Goal: Use online tool/utility: Utilize a website feature to perform a specific function

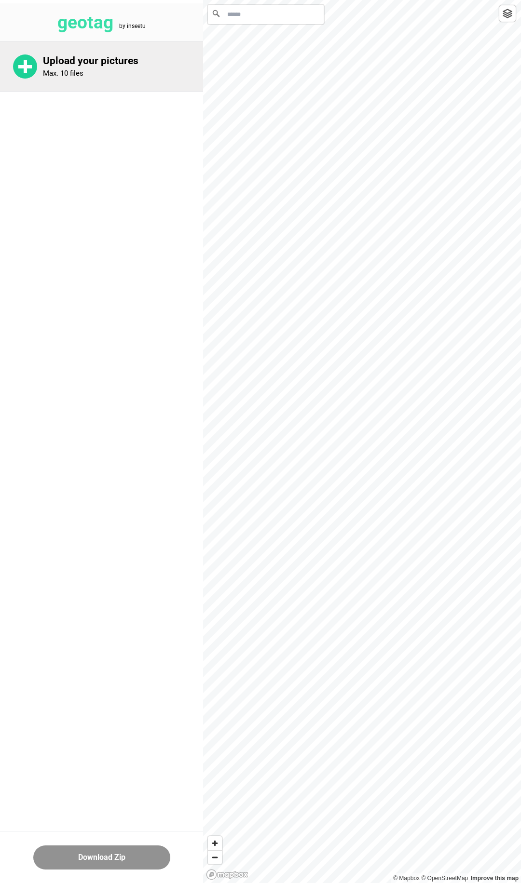
click at [68, 57] on p "Upload your pictures" at bounding box center [123, 61] width 160 height 12
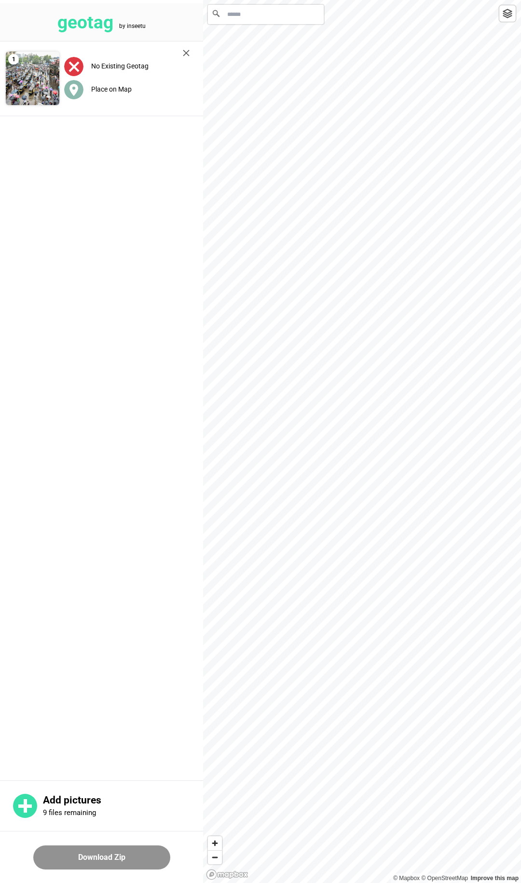
click at [101, 88] on label "Place on Map" at bounding box center [111, 89] width 40 height 8
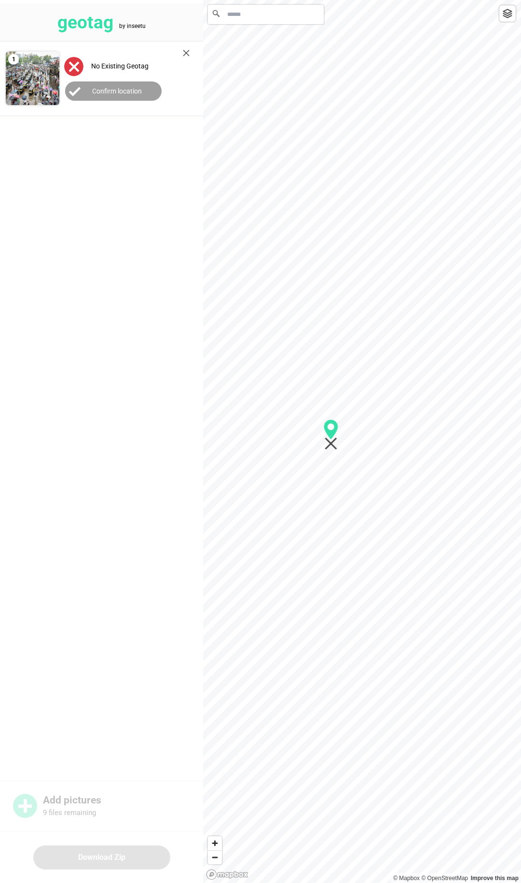
click at [76, 69] on img at bounding box center [73, 66] width 19 height 19
click at [94, 100] on button "Confirm location" at bounding box center [113, 90] width 96 height 19
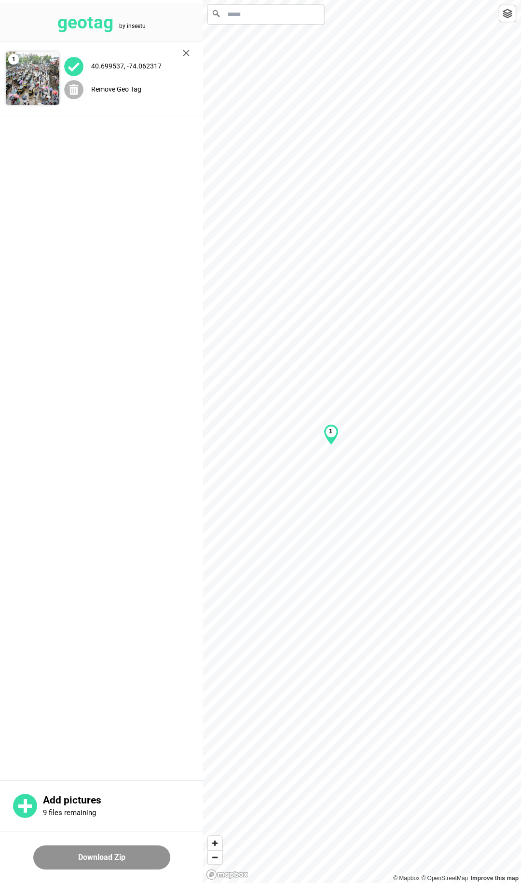
click at [87, 90] on span "Remove Geo Tag" at bounding box center [102, 89] width 77 height 8
click at [230, 11] on input "Search" at bounding box center [266, 14] width 116 height 19
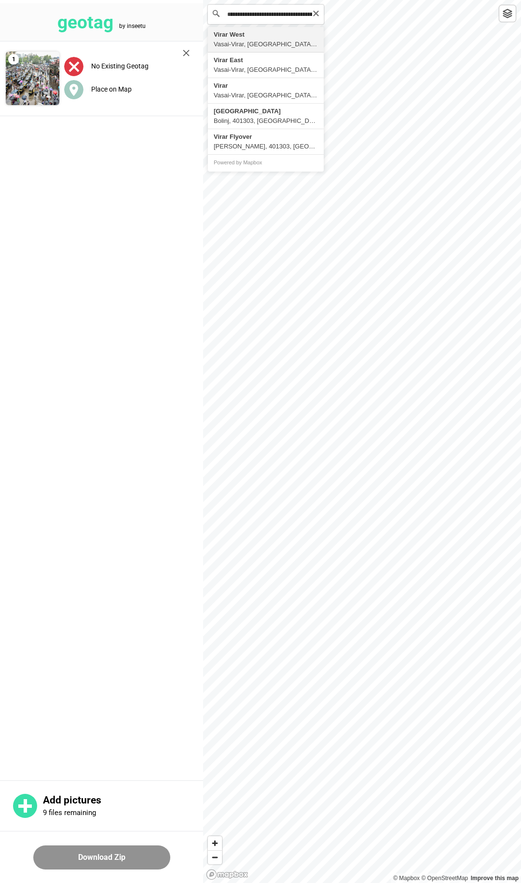
click at [290, 7] on input "**********" at bounding box center [266, 14] width 116 height 19
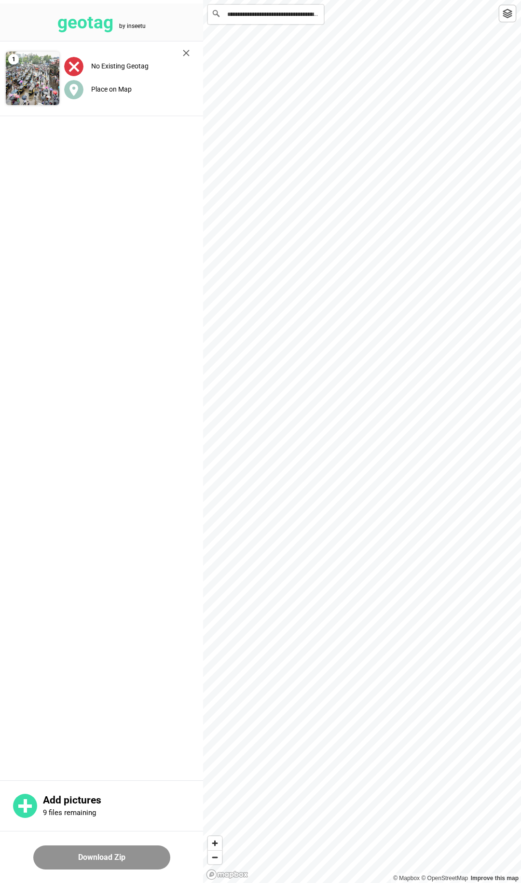
type input "**********"
click at [120, 85] on label "Place on Map" at bounding box center [111, 89] width 40 height 8
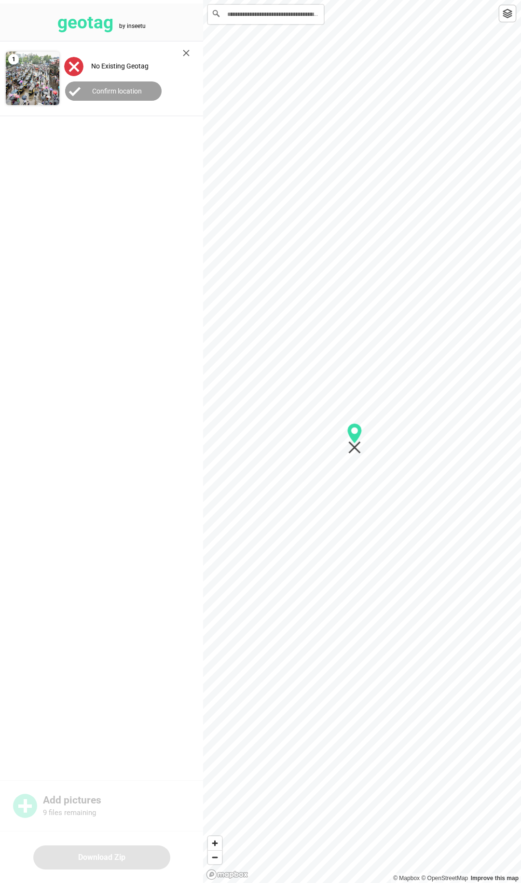
click at [71, 862] on div "geotag by inseetu 1 No Existing Geotag Confirm location Add pictures 9 files re…" at bounding box center [101, 441] width 203 height 883
click at [117, 88] on label "Confirm location" at bounding box center [117, 91] width 50 height 8
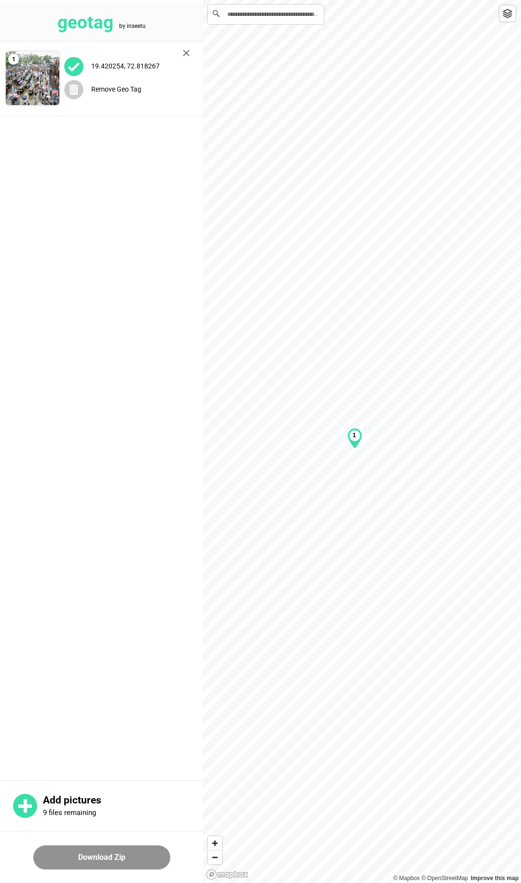
click at [77, 865] on button "Download Zip" at bounding box center [101, 857] width 137 height 24
